Goal: Information Seeking & Learning: Learn about a topic

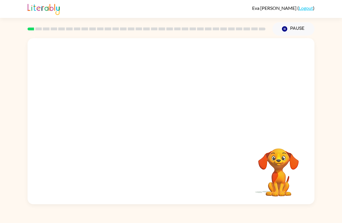
click at [106, 110] on video "Your browser must support playing .mp4 files to use Literably. Please try using…" at bounding box center [171, 87] width 287 height 98
click at [183, 121] on div at bounding box center [170, 124] width 37 height 21
click at [180, 123] on button "button" at bounding box center [170, 124] width 37 height 21
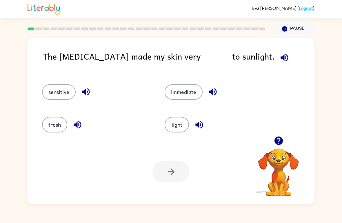
click at [188, 88] on button "immediate" at bounding box center [184, 92] width 38 height 16
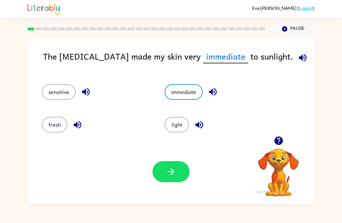
click at [180, 129] on button "light" at bounding box center [177, 125] width 24 height 16
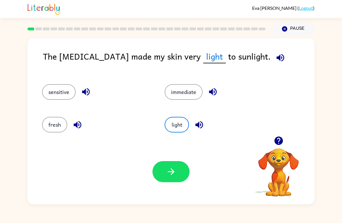
click at [43, 129] on button "fresh" at bounding box center [54, 125] width 25 height 16
click at [54, 99] on button "sensitive" at bounding box center [59, 92] width 34 height 16
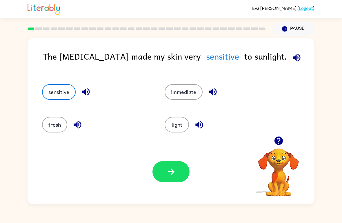
click at [169, 179] on button "button" at bounding box center [170, 171] width 37 height 21
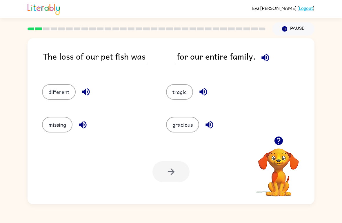
click at [205, 92] on icon "button" at bounding box center [203, 92] width 8 height 8
click at [206, 86] on button "button" at bounding box center [203, 92] width 15 height 15
click at [209, 129] on icon "button" at bounding box center [209, 125] width 10 height 10
click at [190, 130] on button "gracious" at bounding box center [182, 125] width 33 height 16
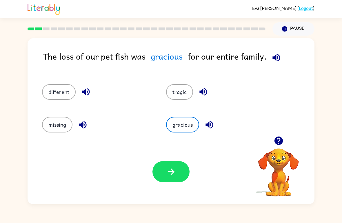
click at [168, 181] on button "button" at bounding box center [170, 171] width 37 height 21
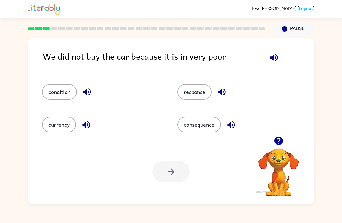
click at [63, 97] on button "condition" at bounding box center [59, 92] width 35 height 16
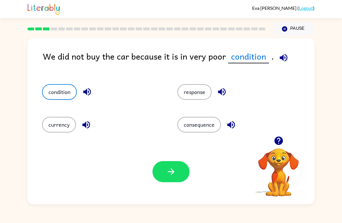
click at [174, 176] on icon "button" at bounding box center [171, 172] width 10 height 10
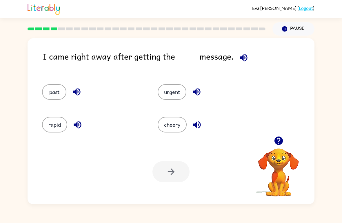
click at [178, 92] on button "urgent" at bounding box center [172, 92] width 29 height 16
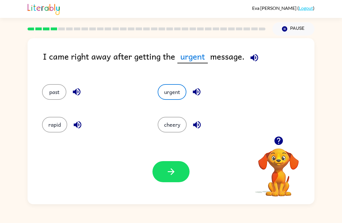
click at [172, 178] on button "button" at bounding box center [170, 171] width 37 height 21
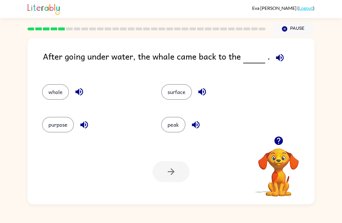
click at [174, 90] on button "surface" at bounding box center [176, 92] width 31 height 16
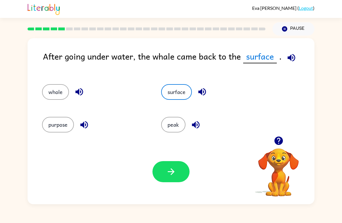
click at [176, 183] on button "button" at bounding box center [170, 171] width 37 height 21
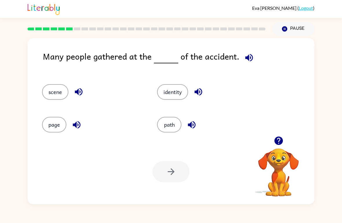
click at [174, 127] on button "path" at bounding box center [169, 125] width 24 height 16
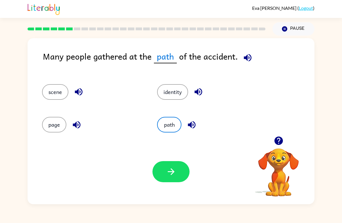
click at [162, 168] on button "button" at bounding box center [170, 171] width 37 height 21
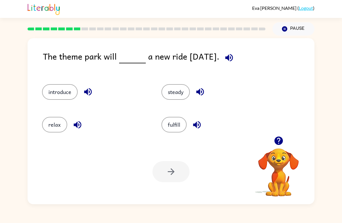
click at [61, 90] on button "introduce" at bounding box center [60, 92] width 36 height 16
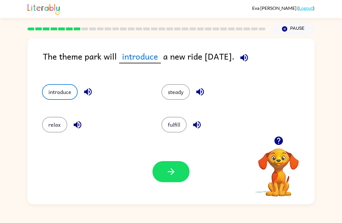
click at [173, 179] on button "button" at bounding box center [170, 171] width 37 height 21
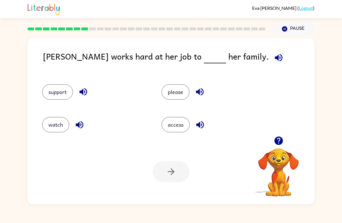
click at [59, 87] on button "support" at bounding box center [57, 92] width 31 height 16
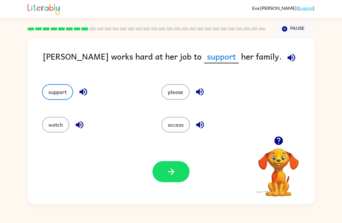
click at [176, 178] on button "button" at bounding box center [170, 171] width 37 height 21
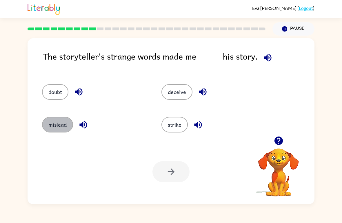
click at [57, 121] on button "mislead" at bounding box center [57, 125] width 31 height 16
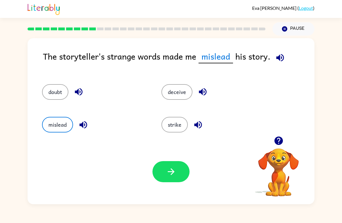
click at [175, 180] on button "button" at bounding box center [170, 171] width 37 height 21
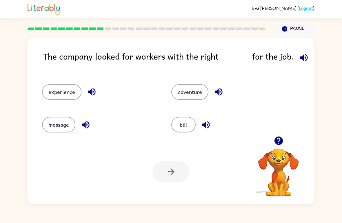
click at [13, 45] on div "The company looked for workers with the right for the job. experience adventure…" at bounding box center [171, 120] width 342 height 169
click at [54, 90] on button "experience" at bounding box center [61, 92] width 39 height 16
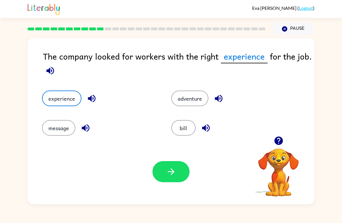
click at [159, 176] on button "button" at bounding box center [170, 171] width 37 height 21
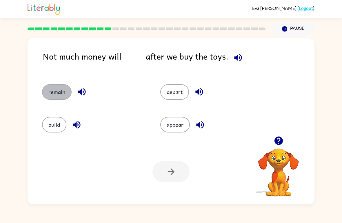
click at [56, 92] on button "remain" at bounding box center [57, 92] width 30 height 16
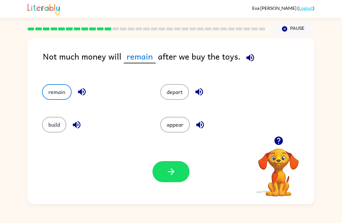
click at [170, 174] on icon "button" at bounding box center [171, 172] width 10 height 10
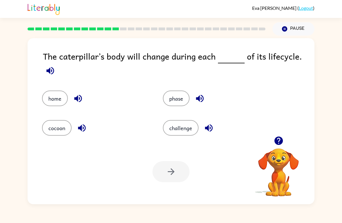
click at [54, 126] on button "cocoon" at bounding box center [57, 128] width 30 height 16
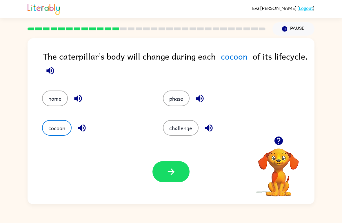
click at [162, 183] on button "button" at bounding box center [170, 171] width 37 height 21
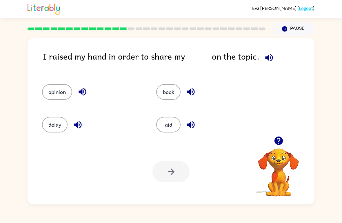
click at [53, 82] on div "opinion" at bounding box center [88, 89] width 114 height 33
click at [56, 100] on button "opinion" at bounding box center [57, 92] width 30 height 16
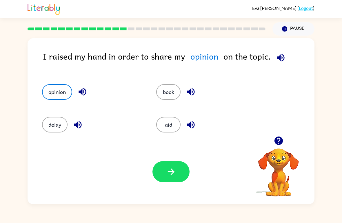
click at [167, 175] on icon "button" at bounding box center [171, 172] width 10 height 10
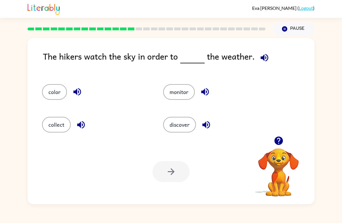
click at [180, 129] on button "discover" at bounding box center [179, 125] width 33 height 16
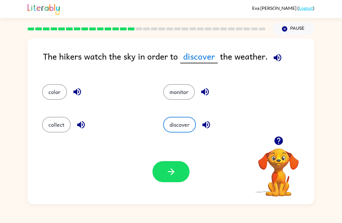
click at [173, 175] on icon "button" at bounding box center [171, 172] width 10 height 10
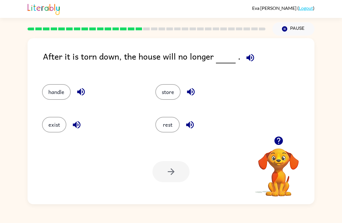
click at [56, 100] on button "handle" at bounding box center [56, 92] width 29 height 16
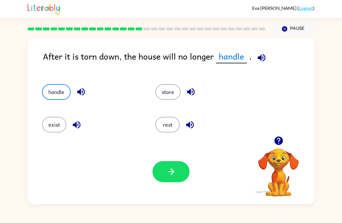
click at [163, 169] on button "button" at bounding box center [170, 171] width 37 height 21
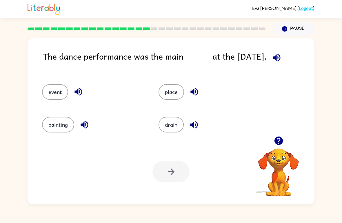
click at [49, 92] on button "event" at bounding box center [55, 92] width 26 height 16
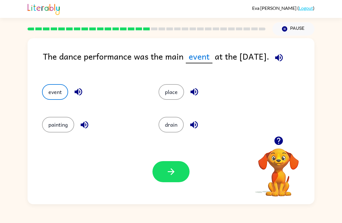
click at [158, 172] on button "button" at bounding box center [170, 171] width 37 height 21
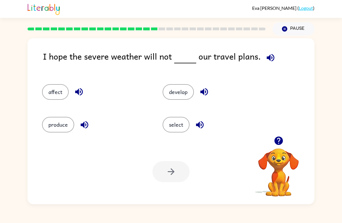
click at [52, 94] on button "affect" at bounding box center [55, 92] width 27 height 16
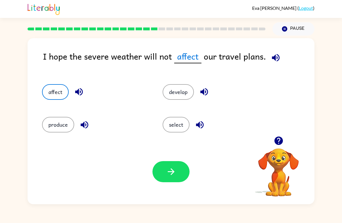
click at [183, 178] on button "button" at bounding box center [170, 171] width 37 height 21
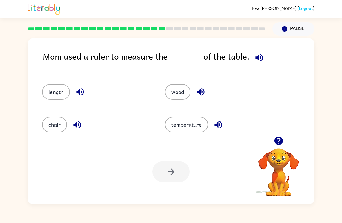
click at [50, 94] on button "length" at bounding box center [56, 92] width 28 height 16
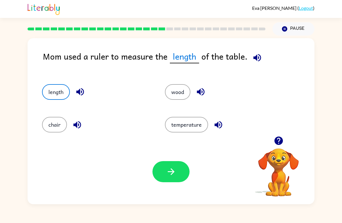
click at [166, 180] on button "button" at bounding box center [170, 171] width 37 height 21
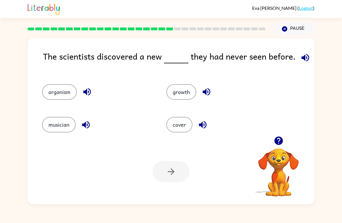
click at [49, 89] on button "organism" at bounding box center [59, 92] width 35 height 16
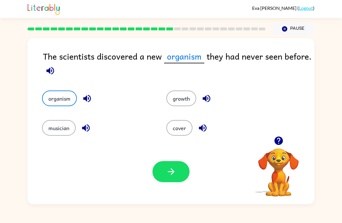
click at [155, 175] on button "button" at bounding box center [170, 171] width 37 height 21
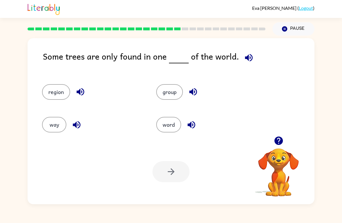
click at [56, 127] on button "way" at bounding box center [54, 125] width 24 height 16
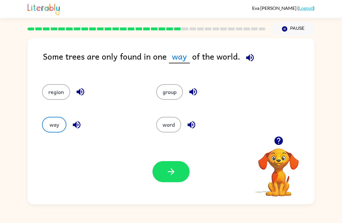
click at [163, 181] on button "button" at bounding box center [170, 171] width 37 height 21
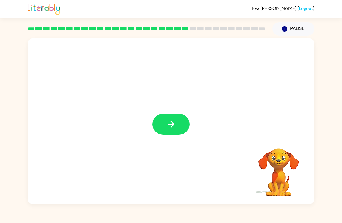
click at [185, 133] on button "button" at bounding box center [170, 124] width 37 height 21
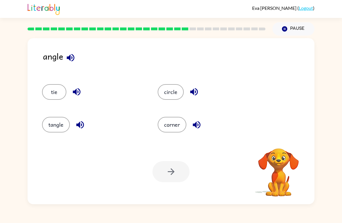
click at [172, 124] on button "corner" at bounding box center [172, 125] width 29 height 16
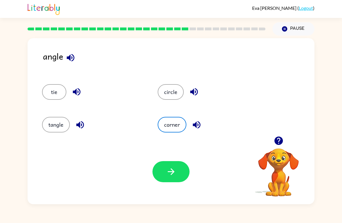
click at [169, 173] on icon "button" at bounding box center [171, 172] width 10 height 10
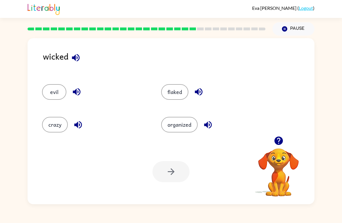
click at [61, 88] on button "evil" at bounding box center [54, 92] width 24 height 16
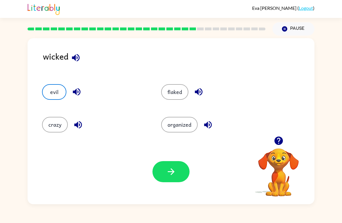
click at [178, 173] on button "button" at bounding box center [170, 171] width 37 height 21
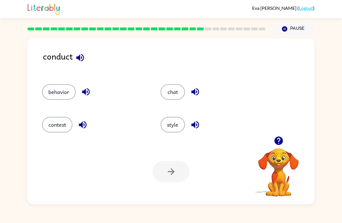
click at [59, 91] on button "behavior" at bounding box center [59, 92] width 34 height 16
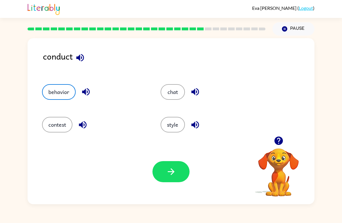
click at [181, 181] on button "button" at bounding box center [170, 171] width 37 height 21
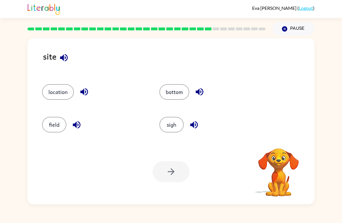
click at [61, 93] on button "location" at bounding box center [58, 92] width 32 height 16
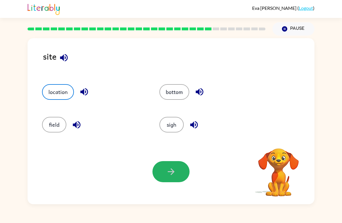
click at [181, 178] on button "button" at bounding box center [170, 171] width 37 height 21
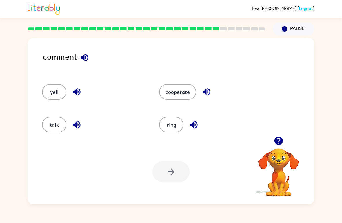
click at [54, 125] on button "talk" at bounding box center [54, 125] width 24 height 16
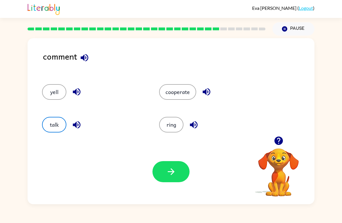
click at [186, 178] on button "button" at bounding box center [170, 171] width 37 height 21
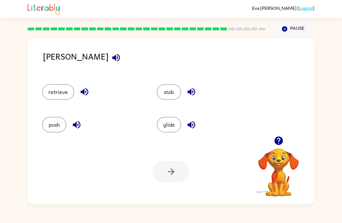
click at [111, 61] on icon "button" at bounding box center [116, 58] width 10 height 10
click at [109, 57] on button "button" at bounding box center [116, 57] width 15 height 15
click at [70, 66] on div "[PERSON_NAME]" at bounding box center [178, 61] width 271 height 23
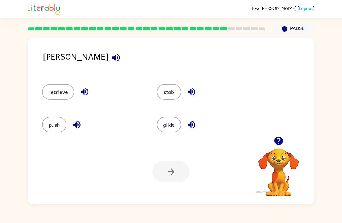
click at [111, 60] on icon "button" at bounding box center [116, 58] width 10 height 10
click at [111, 57] on icon "button" at bounding box center [116, 58] width 10 height 10
click at [111, 54] on icon "button" at bounding box center [116, 58] width 10 height 10
click at [111, 59] on icon "button" at bounding box center [116, 58] width 10 height 10
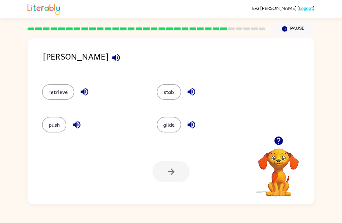
click at [112, 57] on icon "button" at bounding box center [116, 58] width 8 height 8
click at [111, 57] on icon "button" at bounding box center [116, 58] width 10 height 10
click at [284, 142] on button "button" at bounding box center [278, 141] width 15 height 15
click at [284, 142] on video "Your browser must support playing .mp4 files to use Literably. Please try using…" at bounding box center [278, 169] width 58 height 58
click at [341, 116] on div "[PERSON_NAME] retrieve stab push glide Your browser must support playing .mp4 f…" at bounding box center [171, 120] width 342 height 169
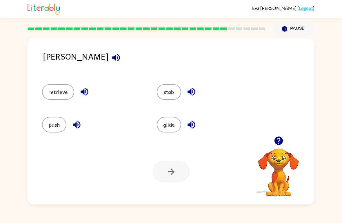
click at [296, 28] on button "Pause Pause" at bounding box center [293, 28] width 42 height 13
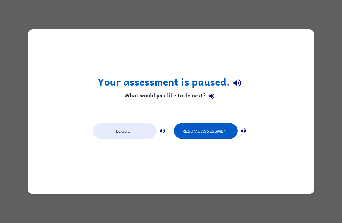
click at [117, 135] on button "Logout" at bounding box center [125, 131] width 64 height 16
